Goal: Task Accomplishment & Management: Use online tool/utility

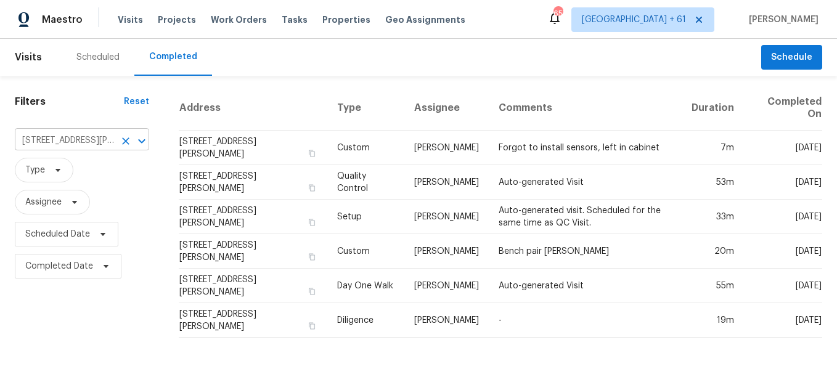
click at [127, 139] on icon "Clear" at bounding box center [126, 141] width 12 height 12
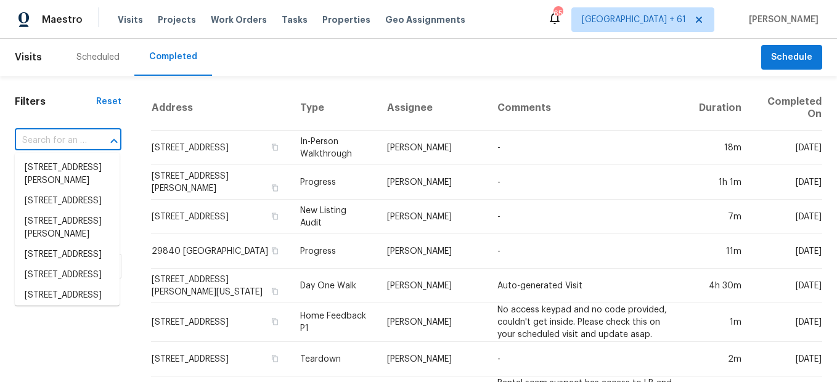
click at [57, 139] on input "text" at bounding box center [51, 140] width 72 height 19
paste input "[STREET_ADDRESS]"
type input "[STREET_ADDRESS]"
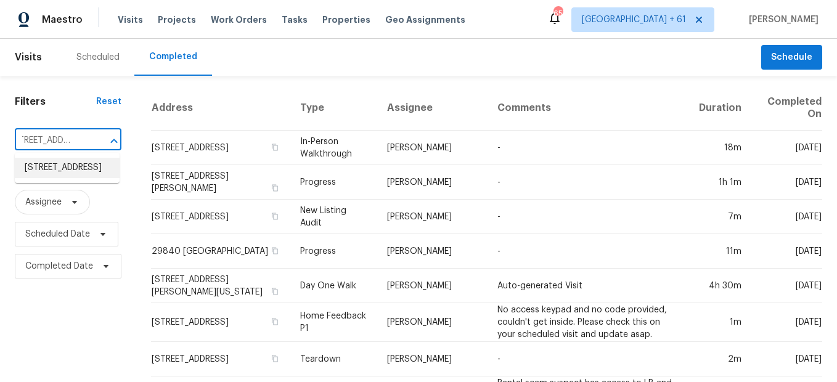
click at [74, 178] on li "[STREET_ADDRESS]" at bounding box center [67, 168] width 105 height 20
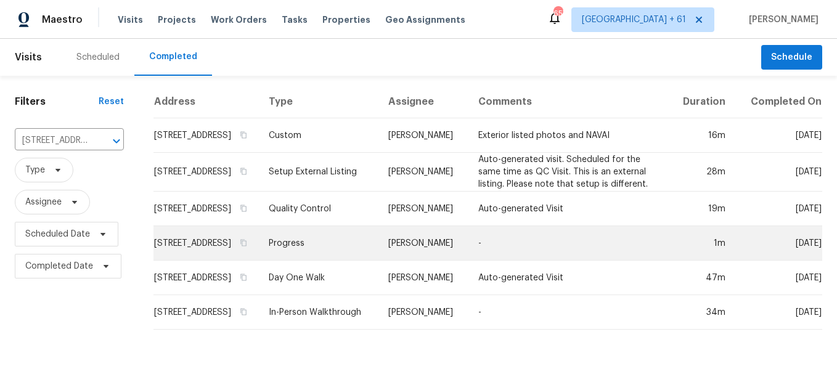
click at [324, 256] on td "Progress" at bounding box center [319, 243] width 120 height 35
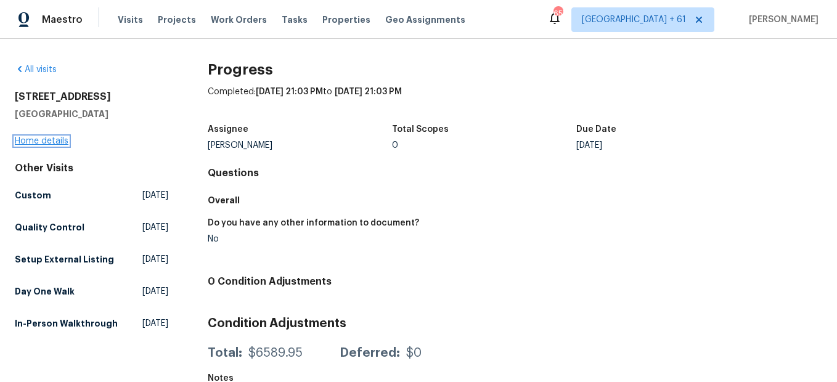
click at [51, 142] on link "Home details" at bounding box center [42, 141] width 54 height 9
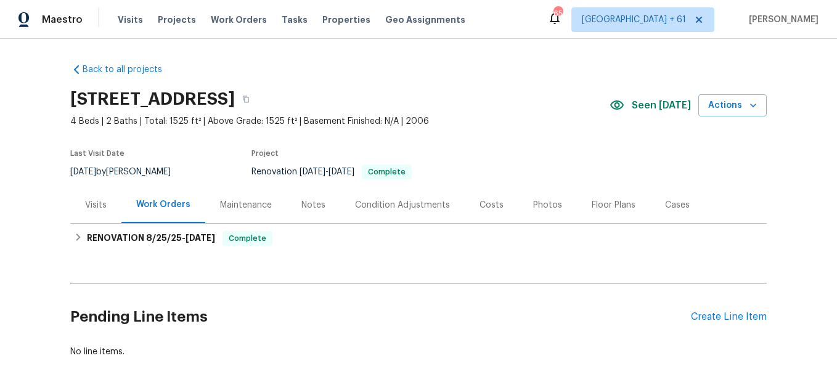
click at [536, 206] on div "Photos" at bounding box center [547, 205] width 29 height 12
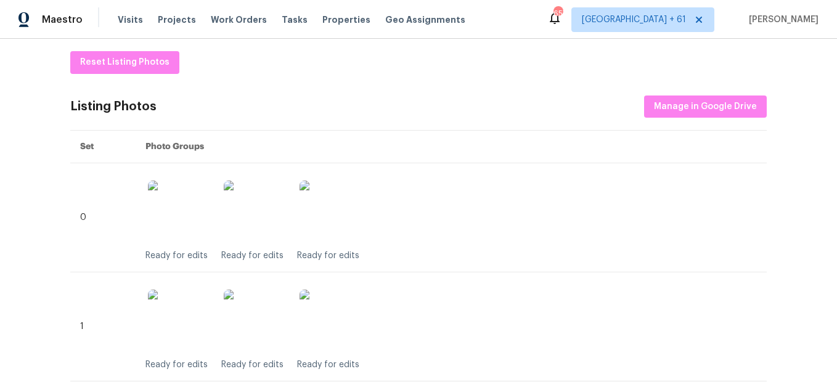
scroll to position [62, 0]
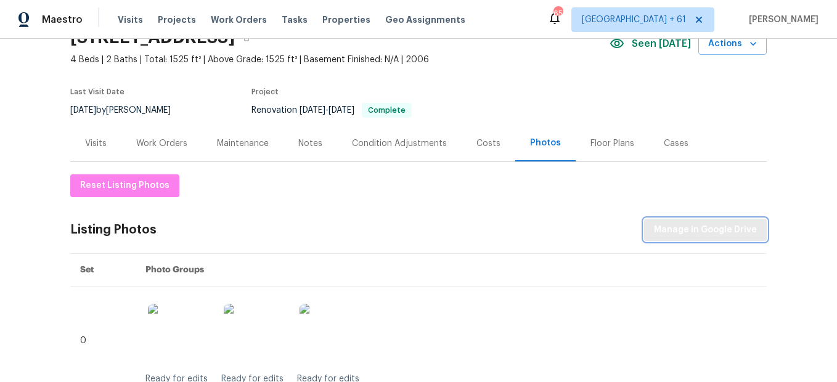
click at [667, 229] on span "Manage in Google Drive" at bounding box center [705, 229] width 103 height 15
